Goal: Task Accomplishment & Management: Complete application form

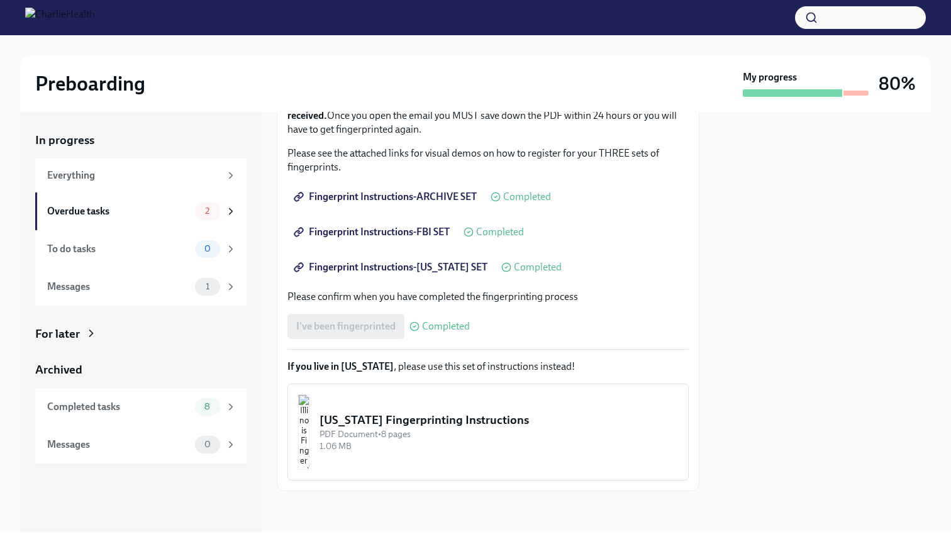
scroll to position [191, 0]
click at [175, 214] on div "Overdue tasks" at bounding box center [118, 211] width 143 height 14
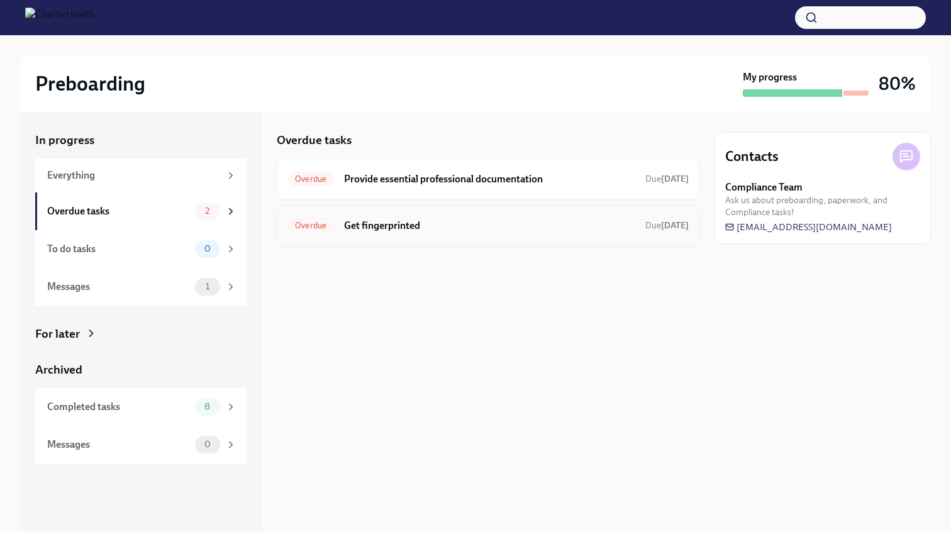
click at [470, 226] on h6 "Get fingerprinted" at bounding box center [489, 226] width 291 height 14
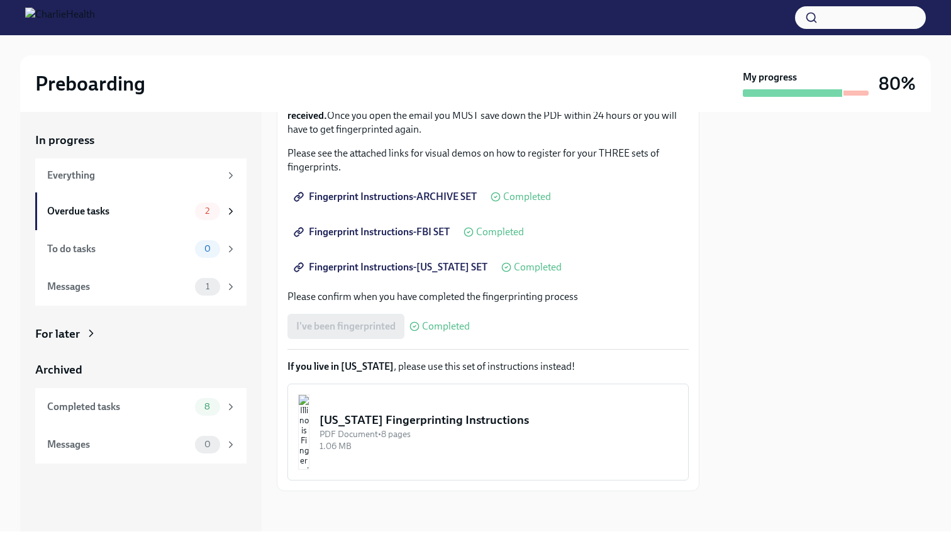
scroll to position [191, 0]
click at [359, 323] on div "I've been fingerprinted Completed" at bounding box center [378, 326] width 182 height 25
click at [150, 202] on div "Overdue tasks 2" at bounding box center [141, 211] width 189 height 18
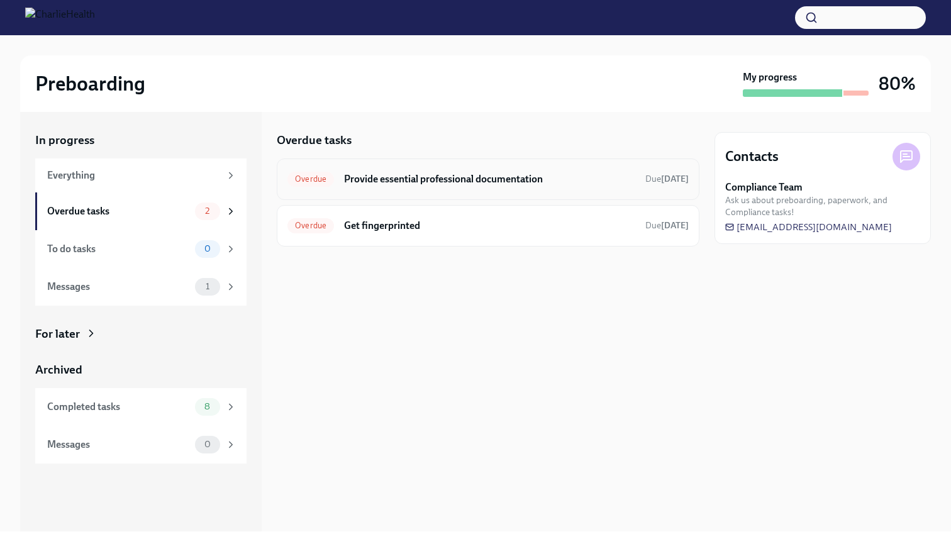
click at [522, 177] on h6 "Provide essential professional documentation" at bounding box center [489, 179] width 291 height 14
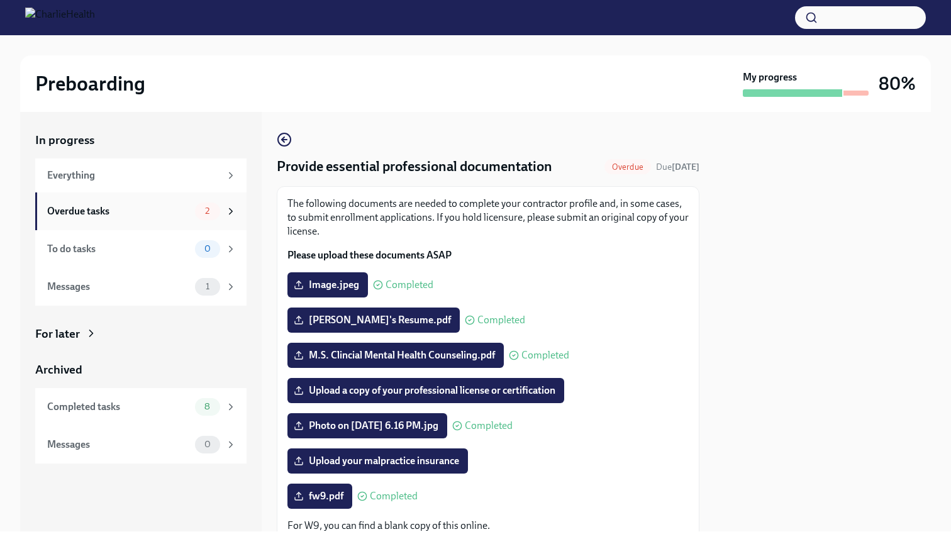
click at [156, 209] on div "Overdue tasks" at bounding box center [118, 211] width 143 height 14
